Goal: Task Accomplishment & Management: Manage account settings

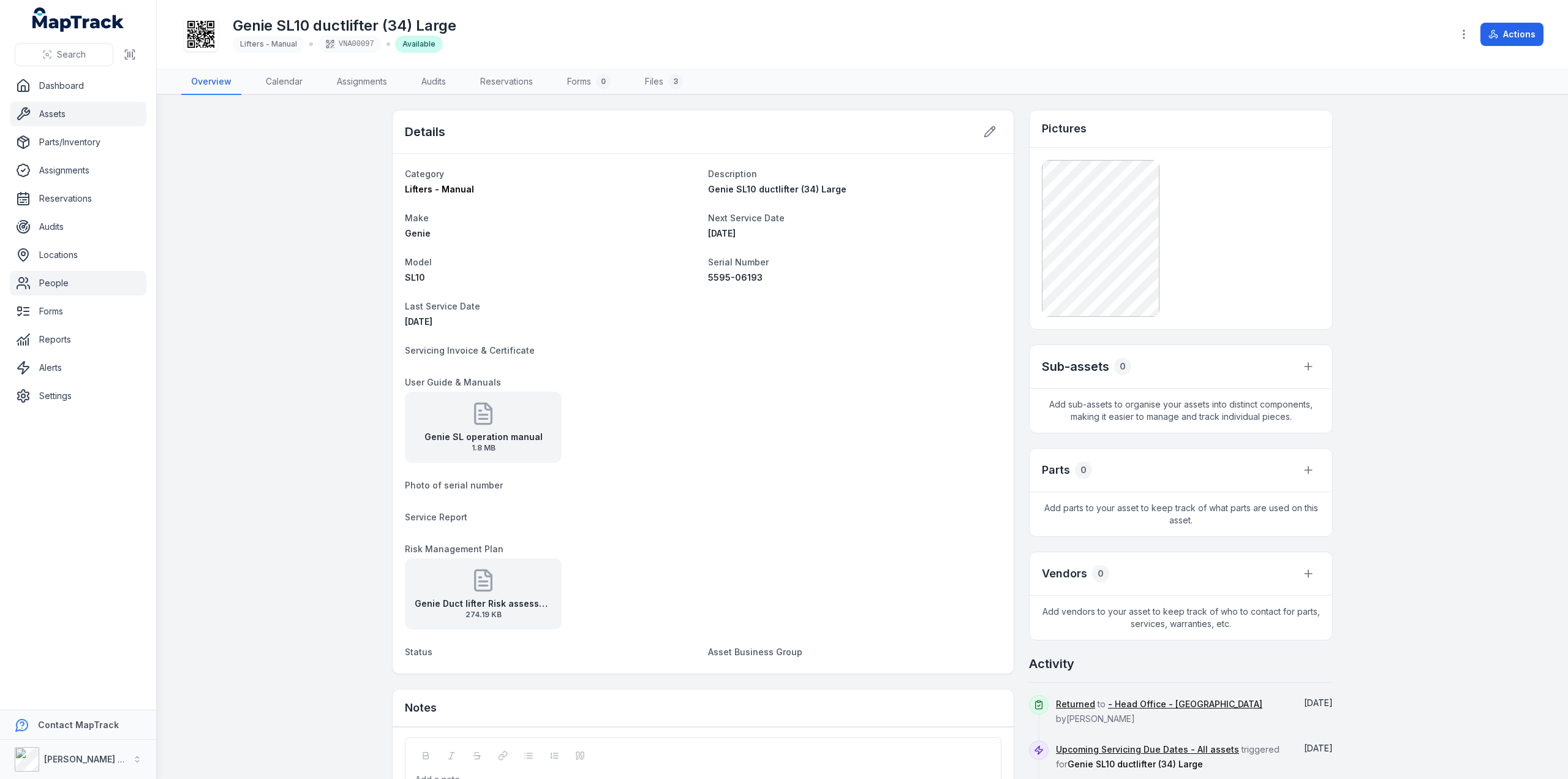
click at [36, 282] on link "People" at bounding box center [78, 283] width 137 height 24
click at [58, 281] on link "People" at bounding box center [78, 283] width 137 height 24
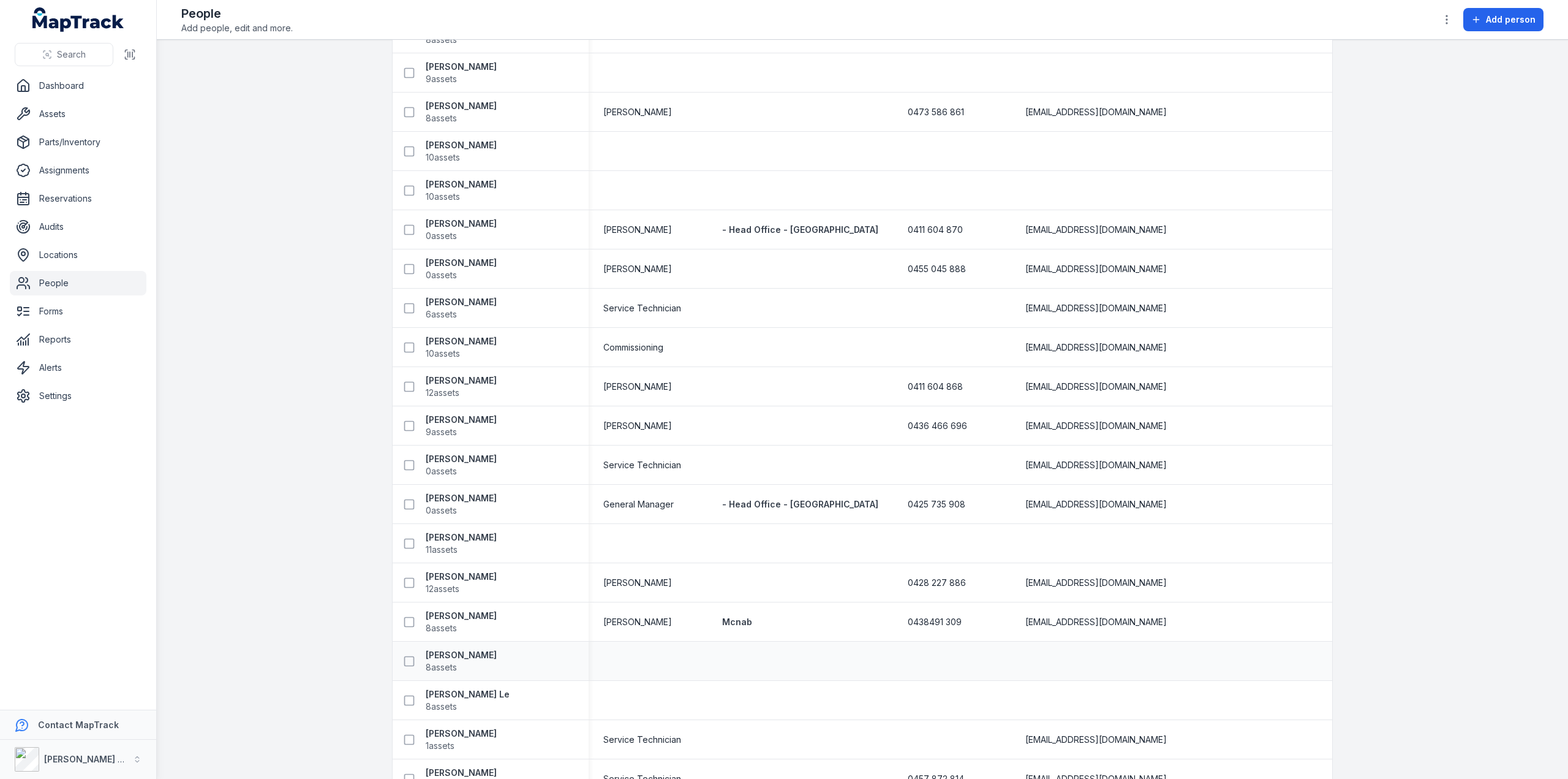
scroll to position [2854, 0]
click at [444, 321] on strong "[PERSON_NAME]" at bounding box center [461, 575] width 71 height 12
click at [444, 321] on strong "[PERSON_NAME]" at bounding box center [461, 575] width 71 height 12
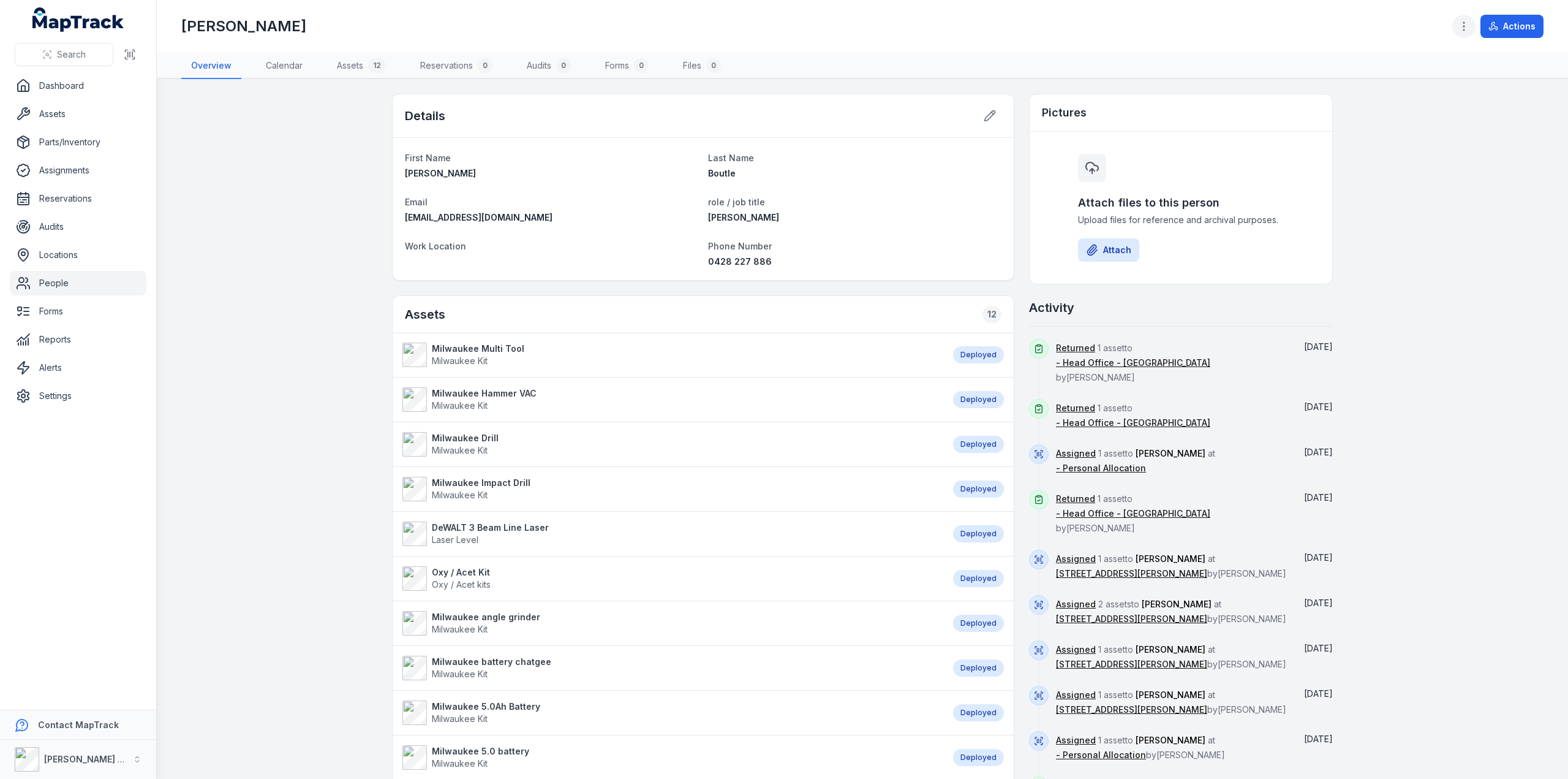
click at [755, 23] on icon "button" at bounding box center [1464, 26] width 12 height 12
click at [755, 199] on div "Toggle Navigation [PERSON_NAME] Actions Overview Calendar Assets 12 Reservation…" at bounding box center [862, 389] width 1411 height 779
click at [64, 321] on link "Settings" at bounding box center [78, 396] width 137 height 24
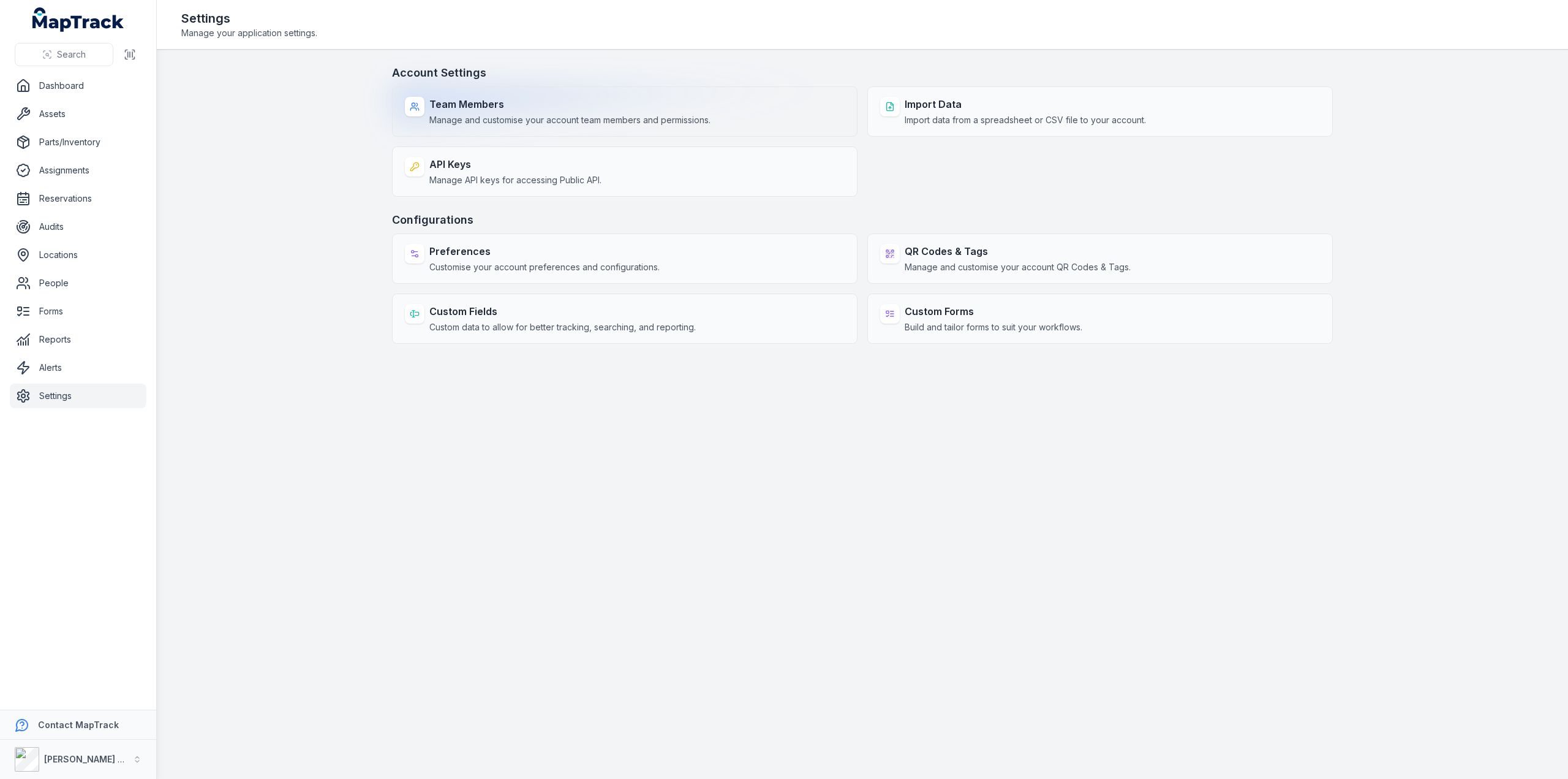
click at [485, 122] on span "Manage and customise your account team members and permissions." at bounding box center [570, 120] width 281 height 12
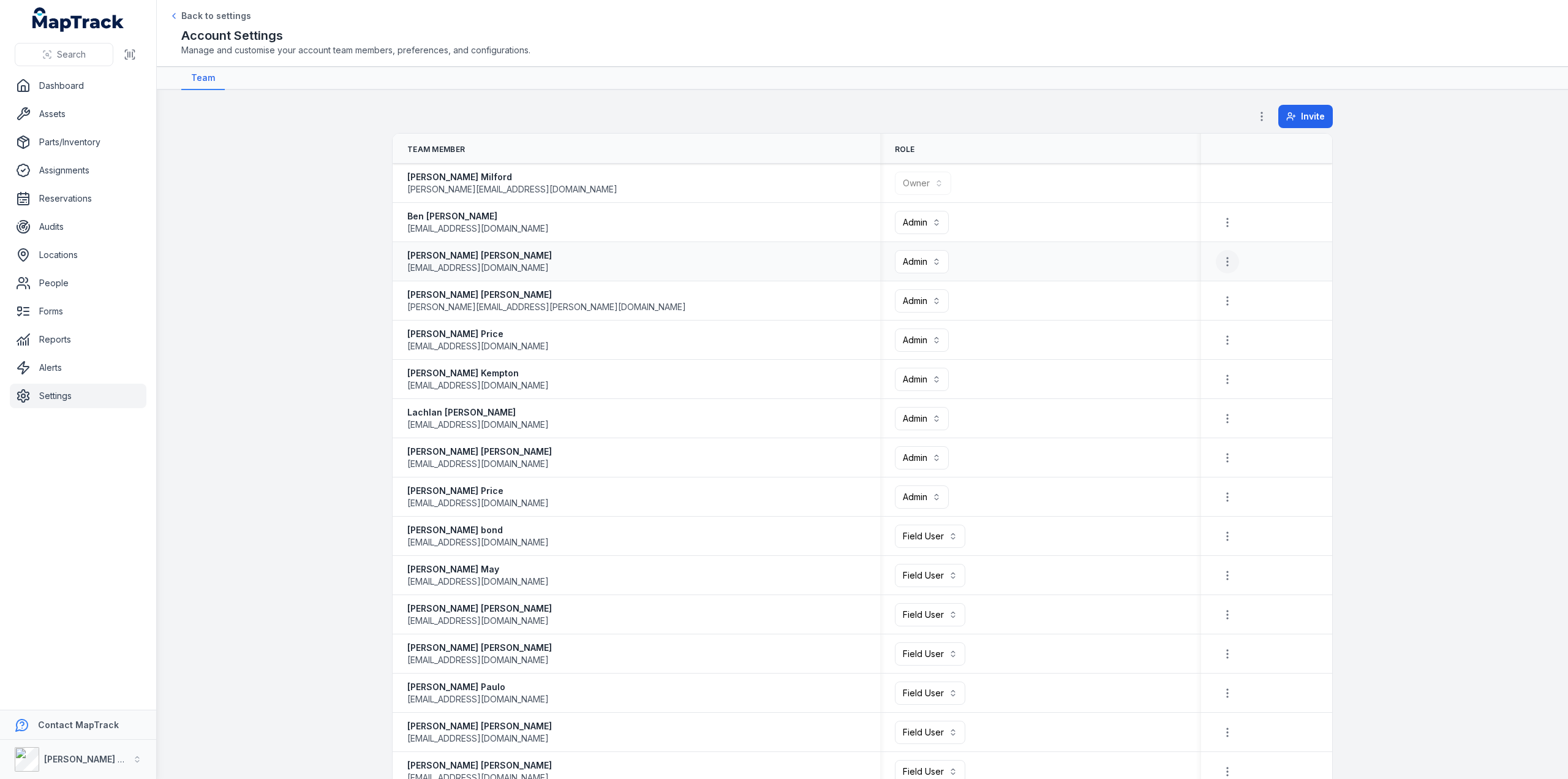
click at [755, 263] on icon "button" at bounding box center [1227, 261] width 12 height 12
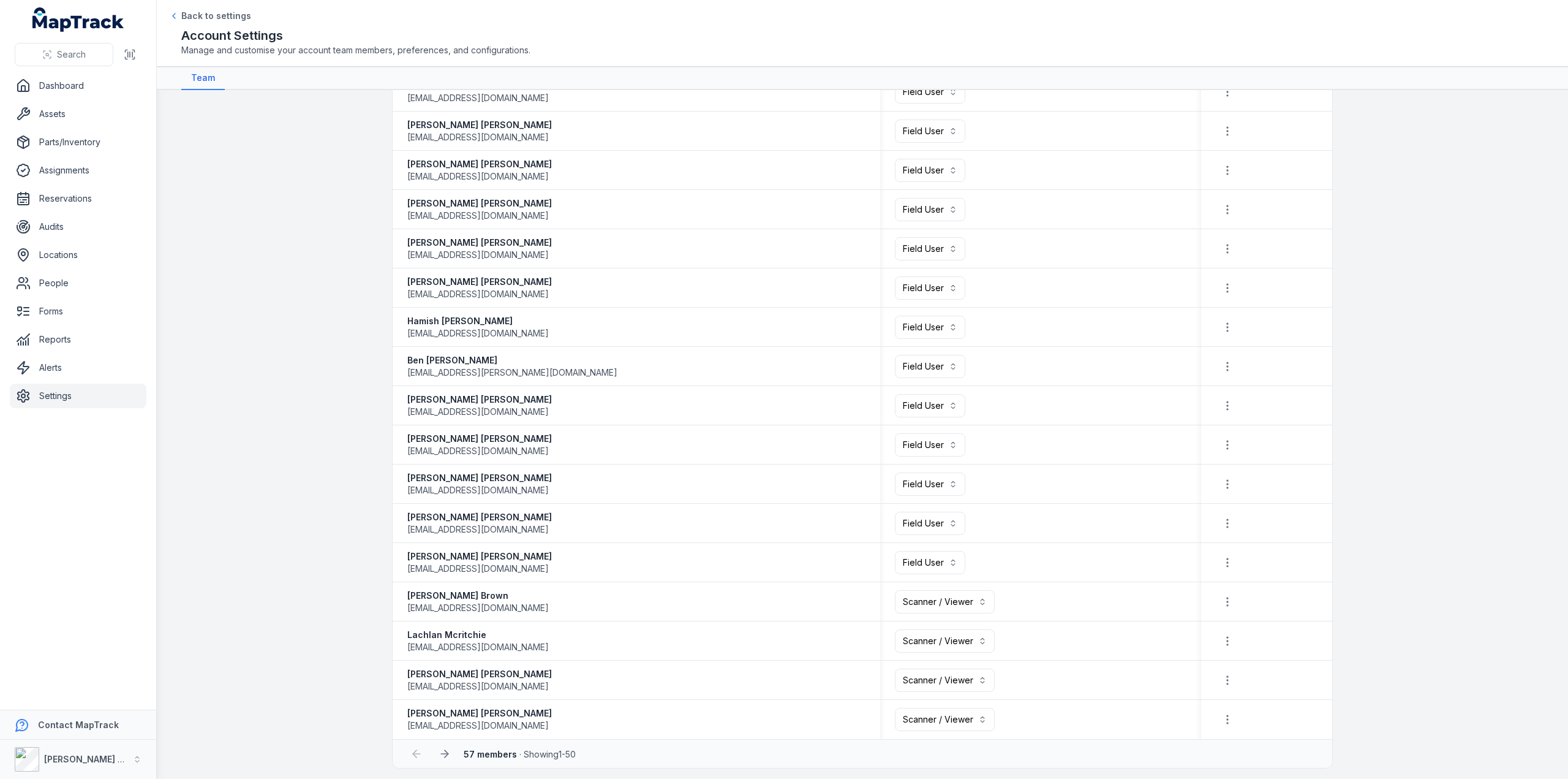
scroll to position [1388, 0]
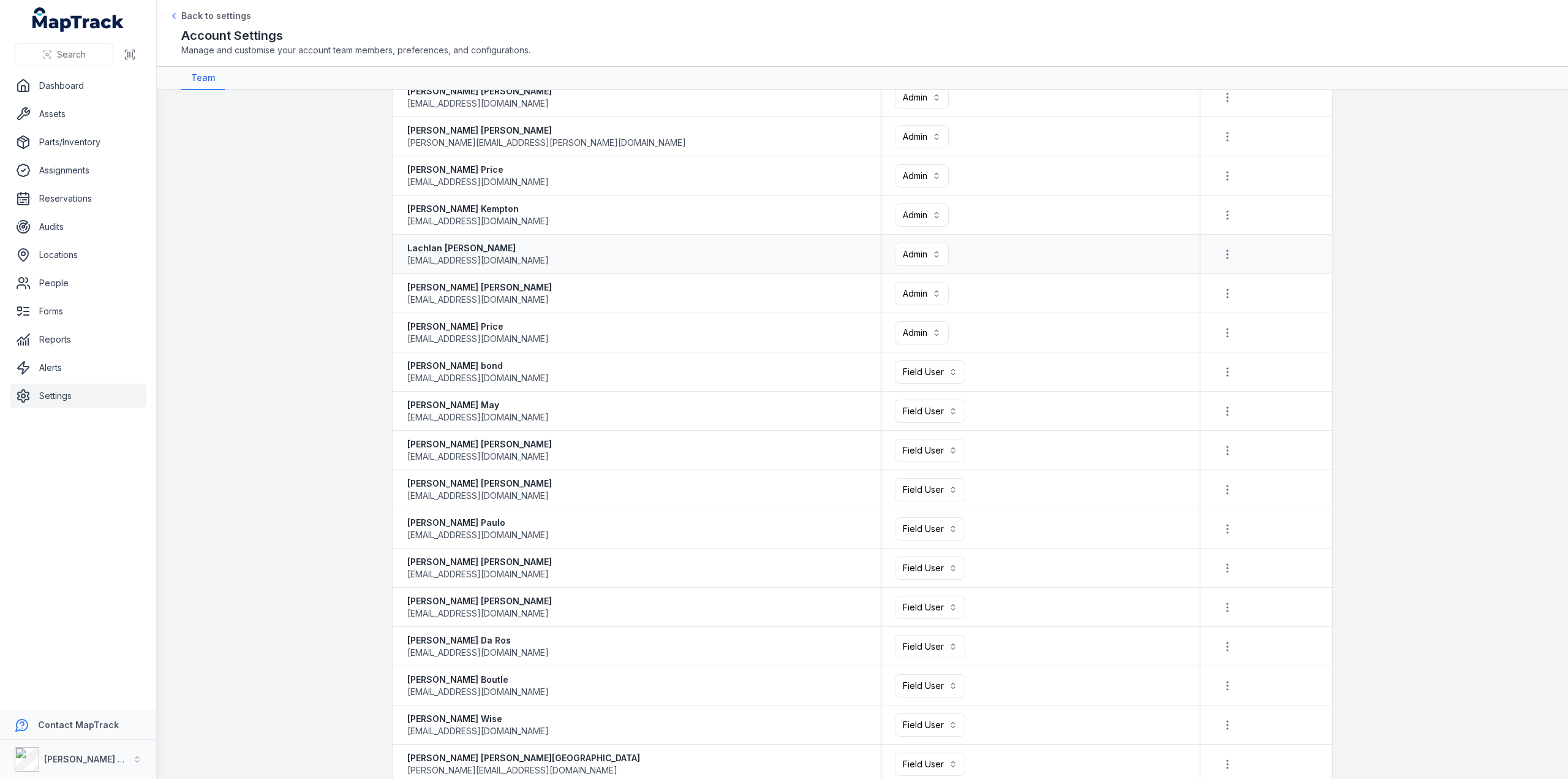
scroll to position [245, 0]
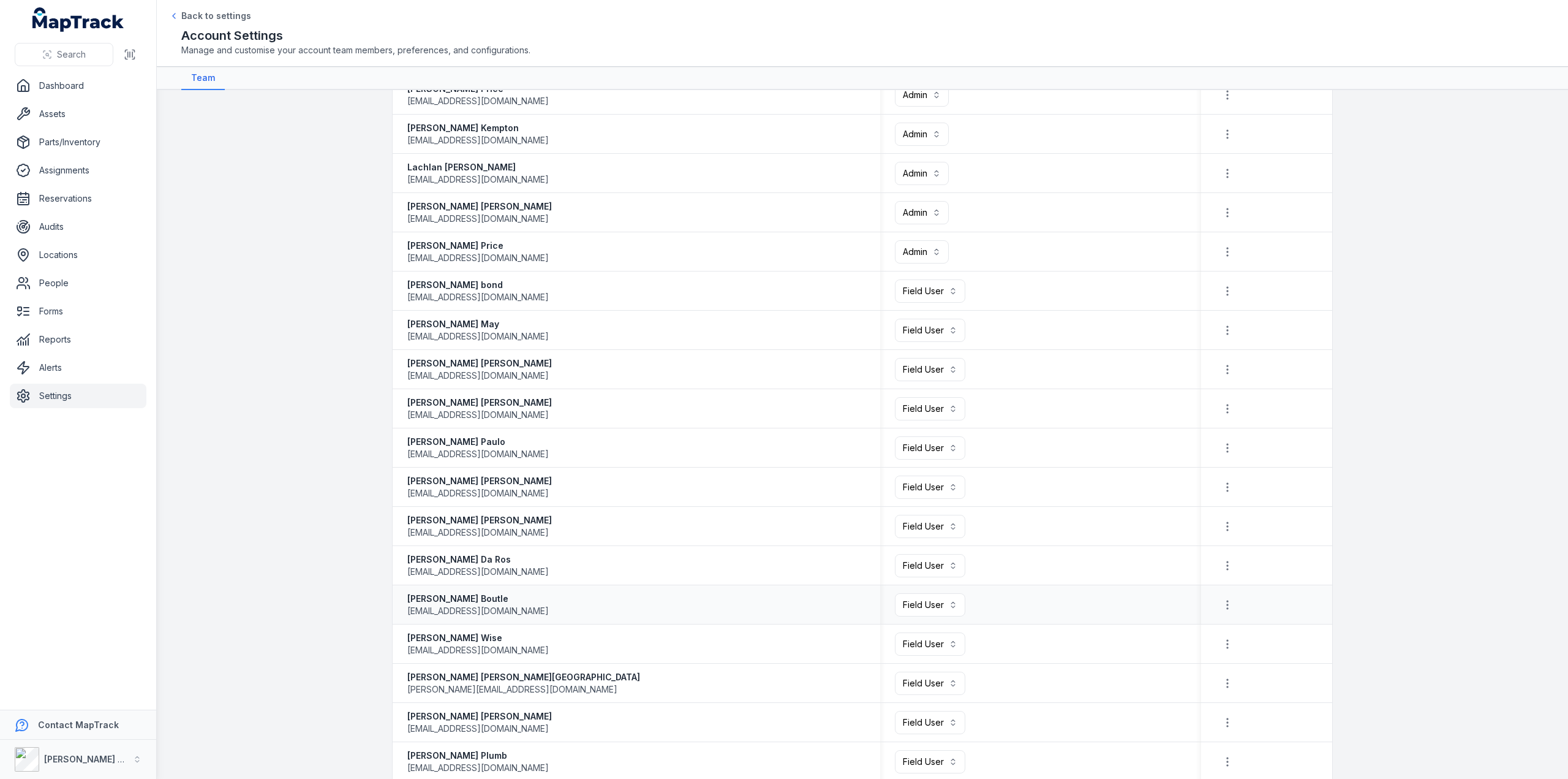
click at [448, 321] on span "[EMAIL_ADDRESS][DOMAIN_NAME]" at bounding box center [478, 610] width 141 height 12
click at [755, 321] on icon "button" at bounding box center [1227, 605] width 12 height 12
click at [755, 321] on div "Send reset password email" at bounding box center [1157, 658] width 145 height 22
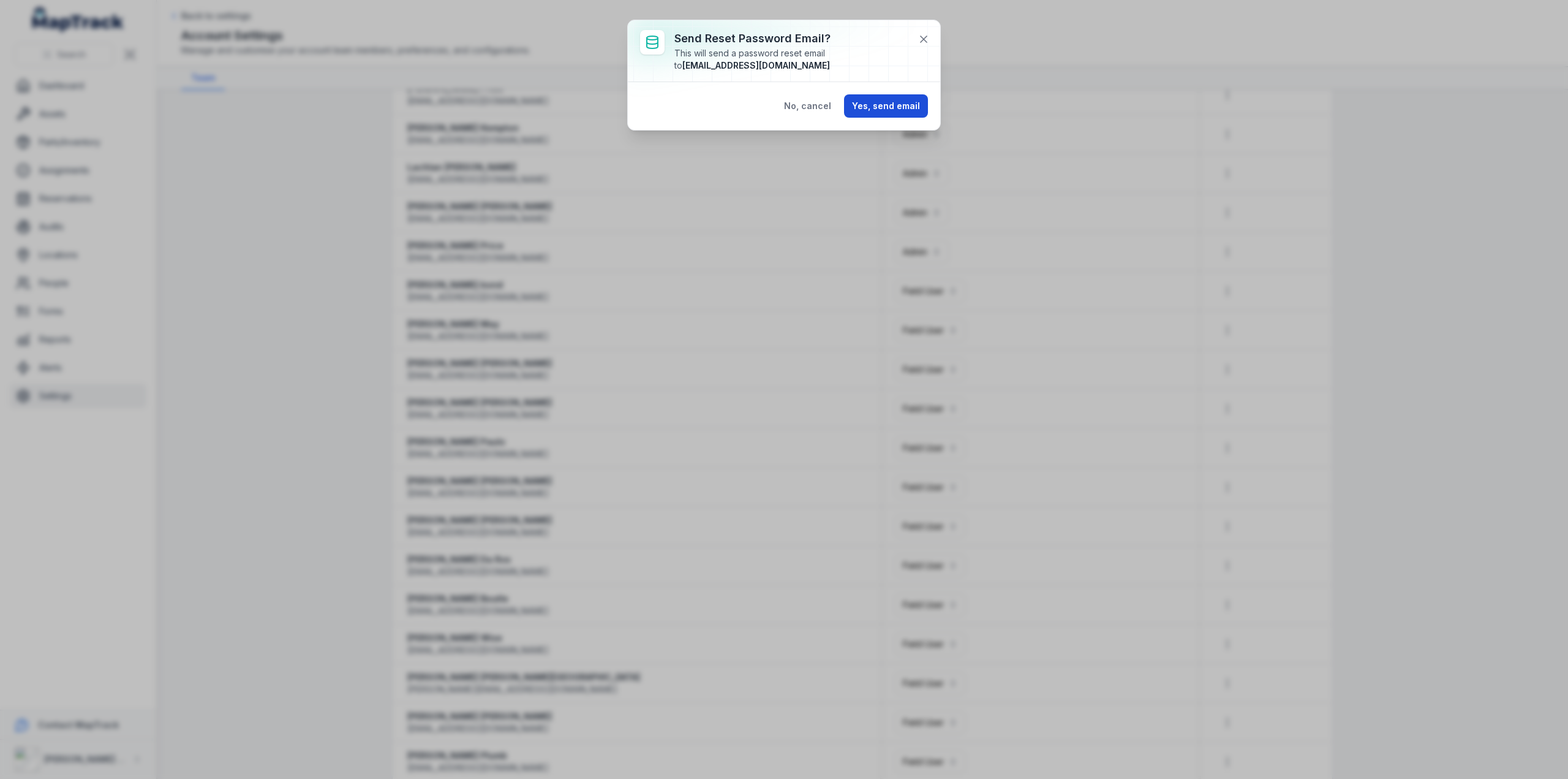
click at [755, 109] on button "Yes, send email" at bounding box center [886, 105] width 84 height 23
